Goal: Information Seeking & Learning: Learn about a topic

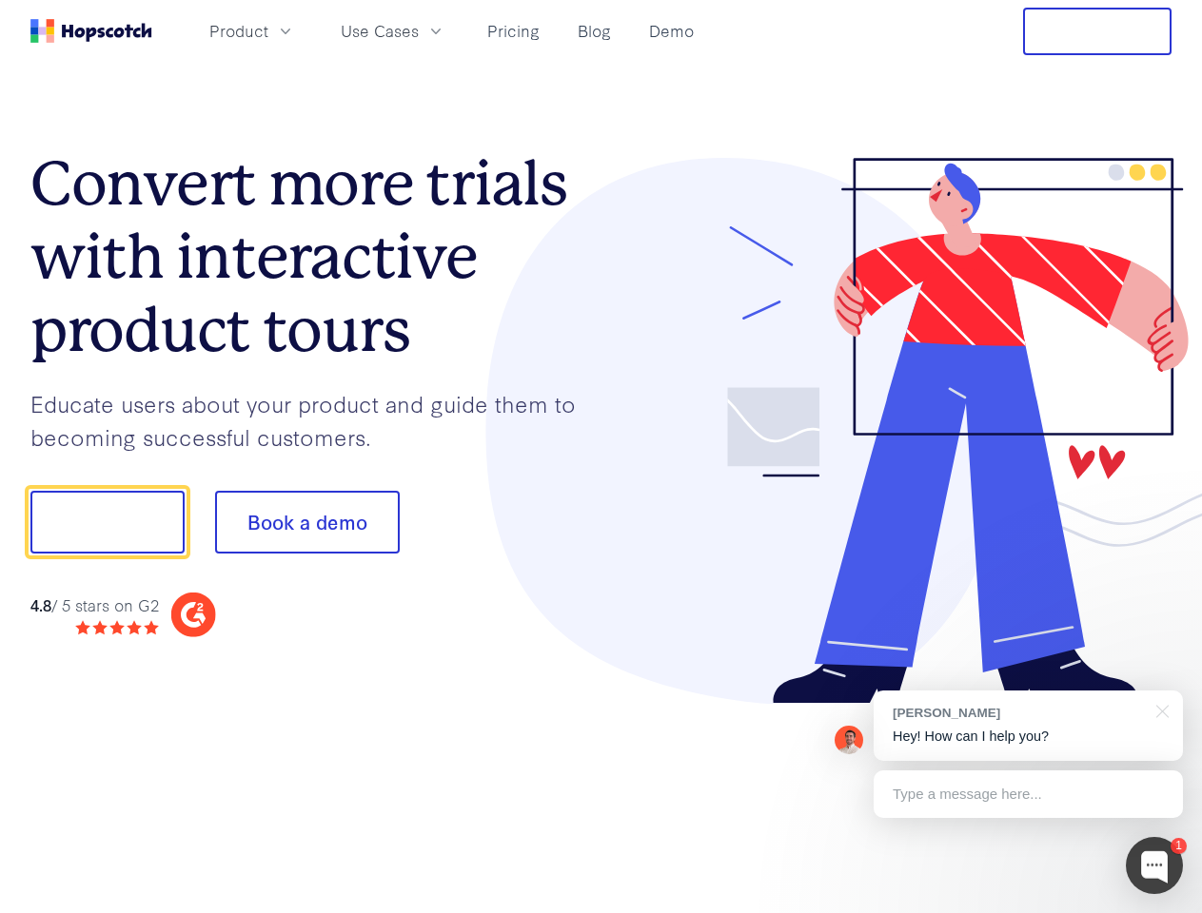
click at [601, 457] on div at bounding box center [886, 431] width 571 height 547
click at [268, 30] on span "Product" at bounding box center [238, 31] width 59 height 24
click at [419, 30] on span "Use Cases" at bounding box center [380, 31] width 78 height 24
click at [1097, 31] on button "Free Trial" at bounding box center [1097, 32] width 148 height 48
click at [107, 522] on button "Show me!" at bounding box center [107, 522] width 154 height 63
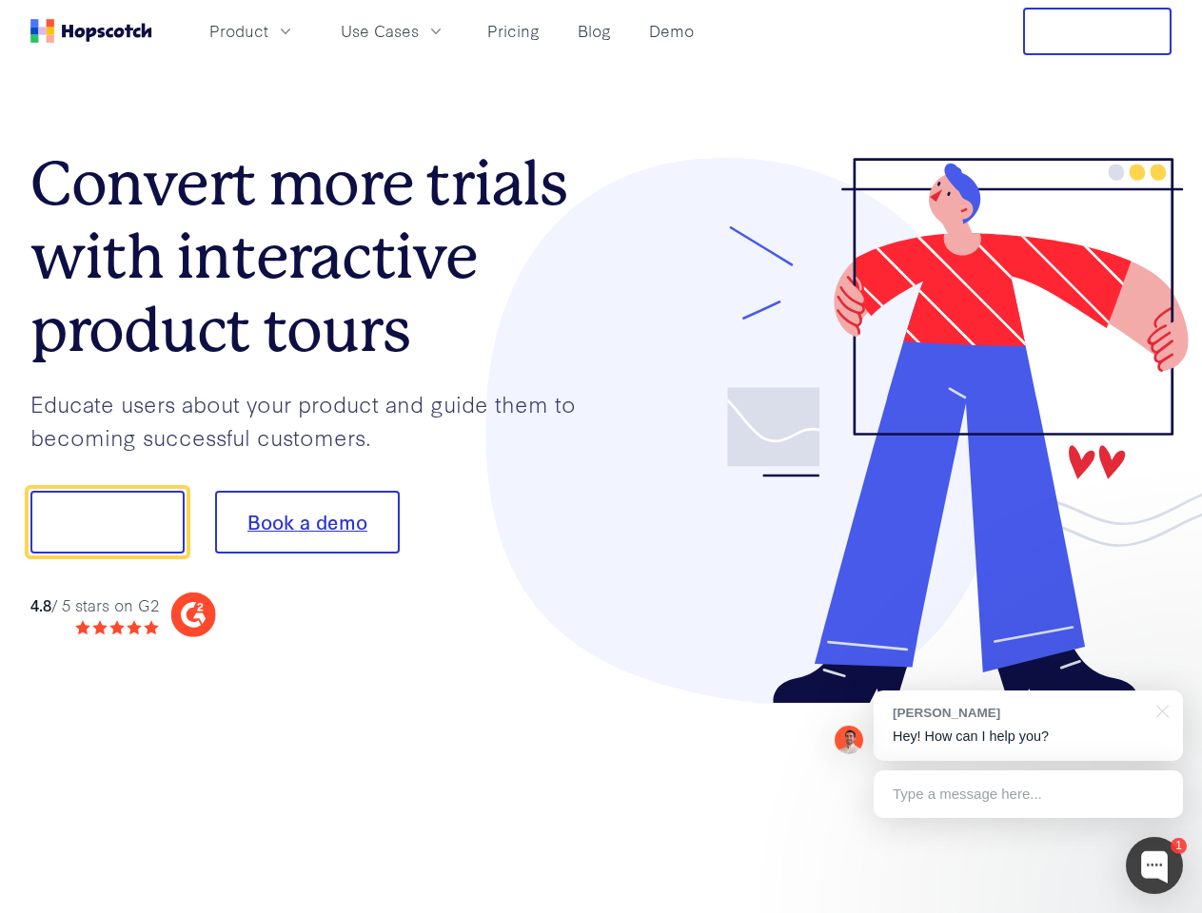
click at [306, 522] on button "Book a demo" at bounding box center [307, 522] width 185 height 63
click at [1154, 866] on div at bounding box center [1153, 865] width 57 height 57
click at [1028, 726] on div "[PERSON_NAME] Hey! How can I help you?" at bounding box center [1027, 726] width 309 height 70
click at [1159, 710] on div at bounding box center [1159, 710] width 48 height 39
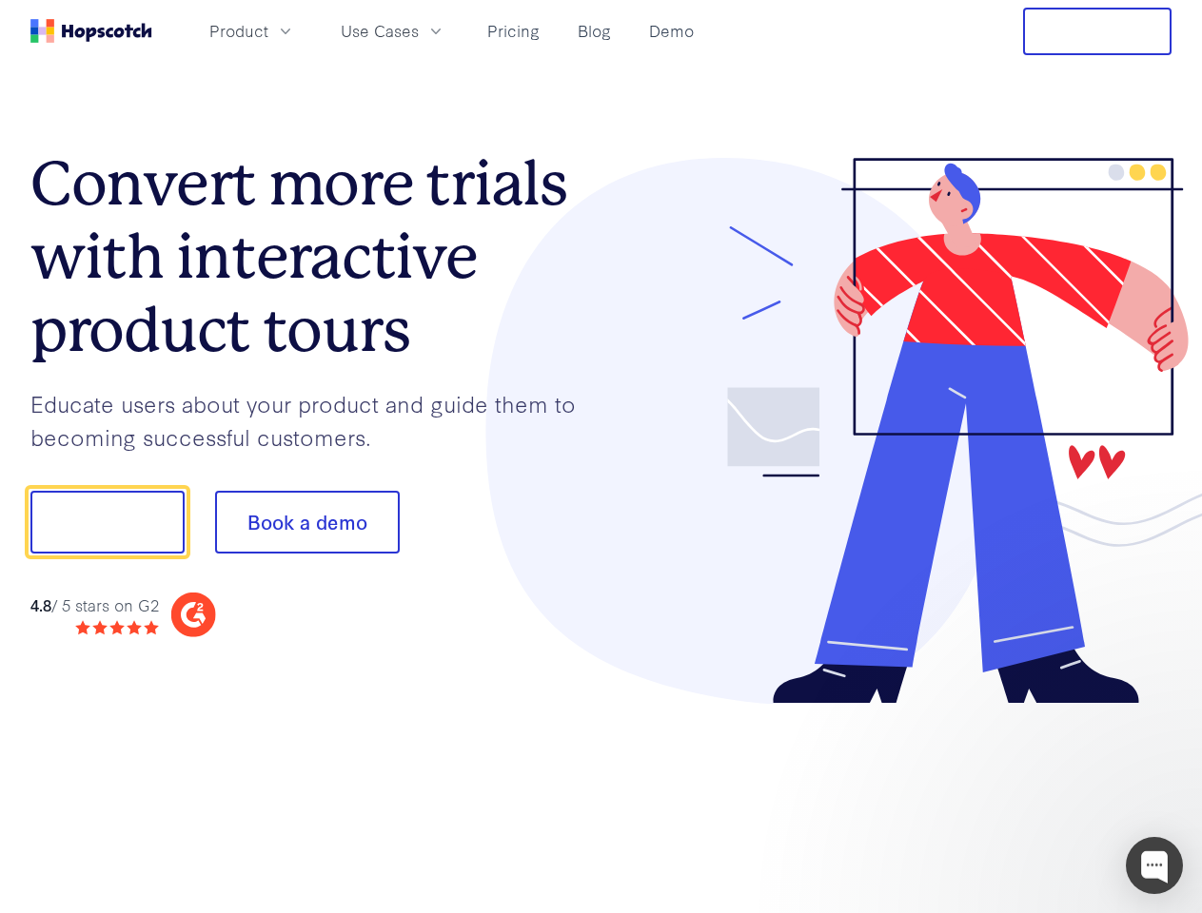
click at [1028, 794] on div at bounding box center [1004, 648] width 357 height 380
